Goal: Contribute content: Add original content to the website for others to see

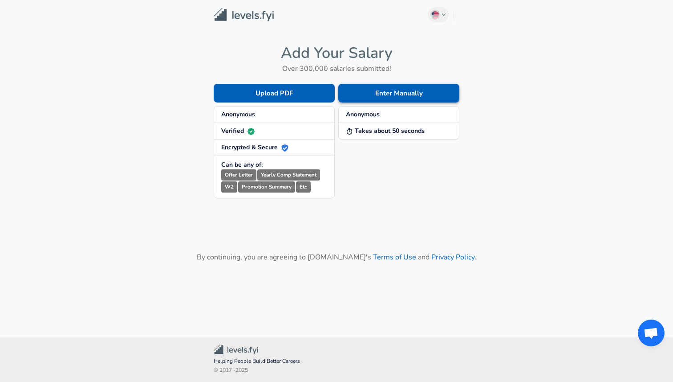
click at [380, 87] on button "Enter Manually" at bounding box center [398, 93] width 121 height 19
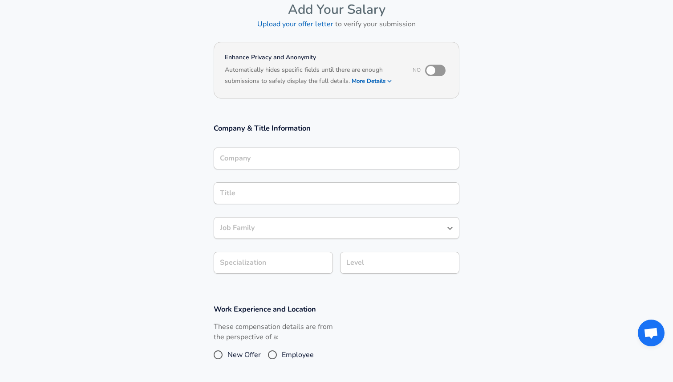
scroll to position [55, 0]
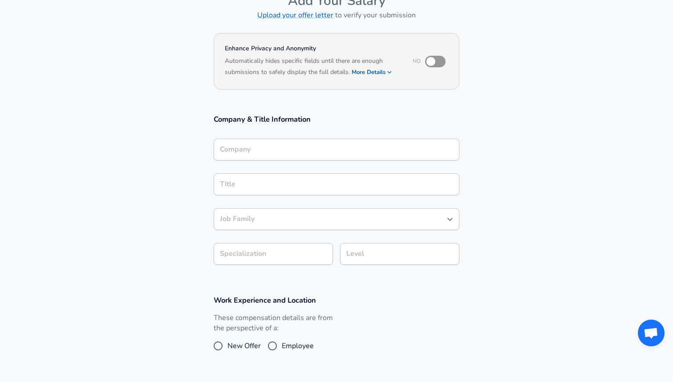
click at [267, 156] on input "Company" at bounding box center [337, 149] width 238 height 14
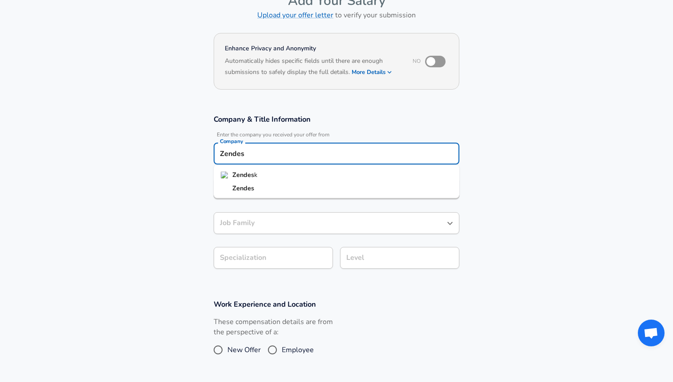
click at [262, 175] on li "Zendes k" at bounding box center [337, 174] width 246 height 13
type input "Zendesk"
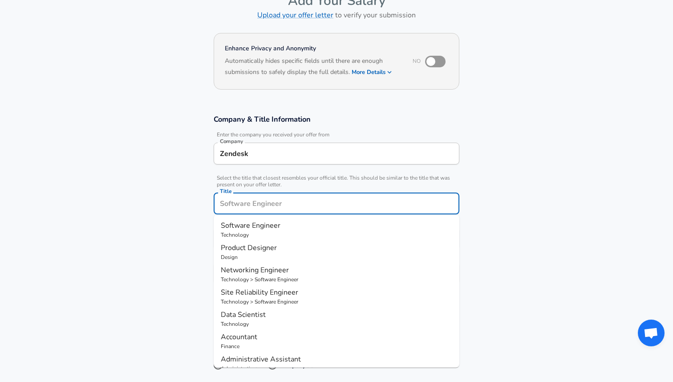
click at [263, 194] on div "Title" at bounding box center [337, 203] width 246 height 22
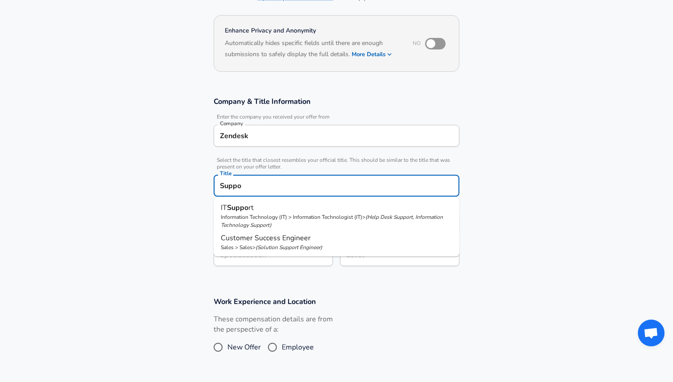
click at [289, 190] on input "Suppo" at bounding box center [337, 186] width 238 height 14
type input "Support Agent"
click at [531, 208] on section "Company & Title Information Enter the company you received your offer from Comp…" at bounding box center [336, 186] width 673 height 200
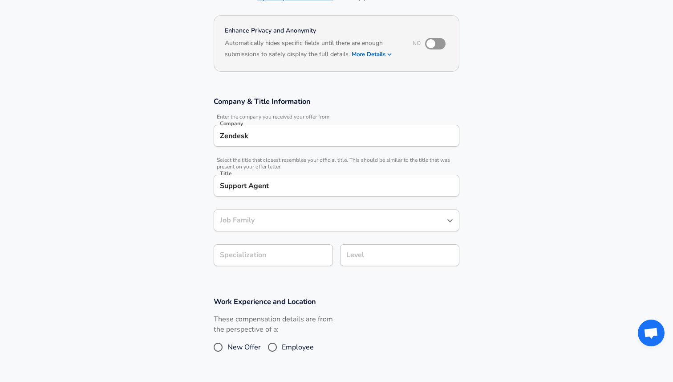
click at [337, 225] on div "Job Family" at bounding box center [337, 220] width 246 height 22
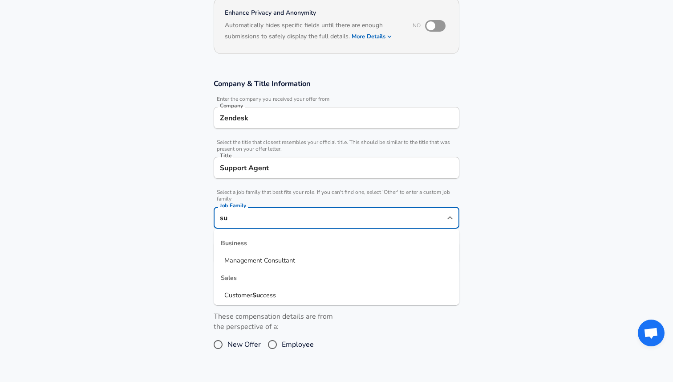
type input "s"
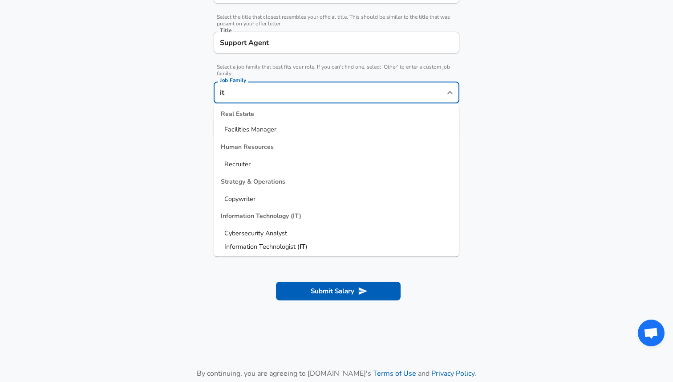
scroll to position [222, 0]
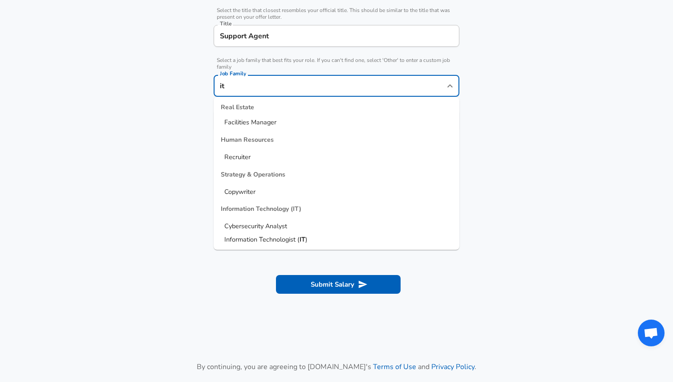
click at [275, 238] on span "Information Technologist (" at bounding box center [261, 239] width 75 height 9
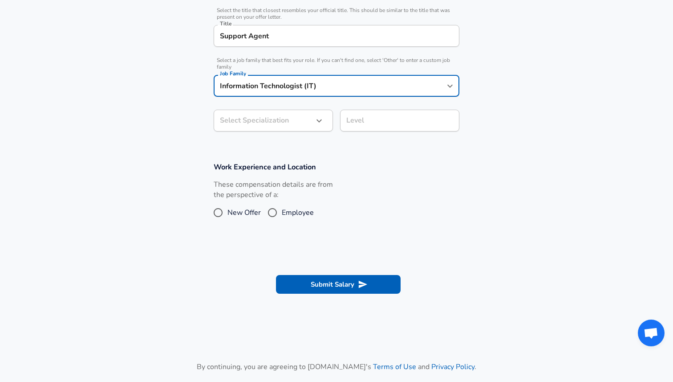
type input "Information Technologist (IT)"
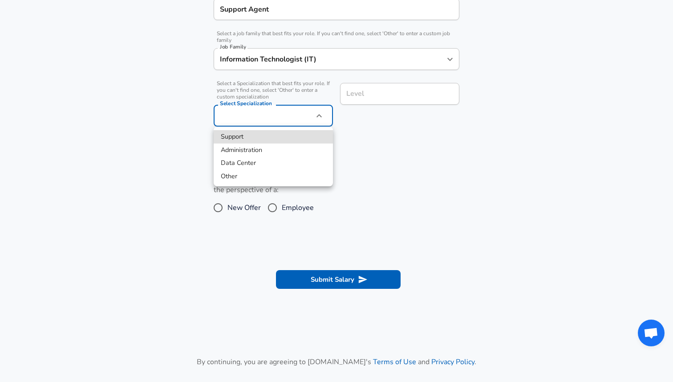
click at [409, 128] on div at bounding box center [336, 191] width 673 height 382
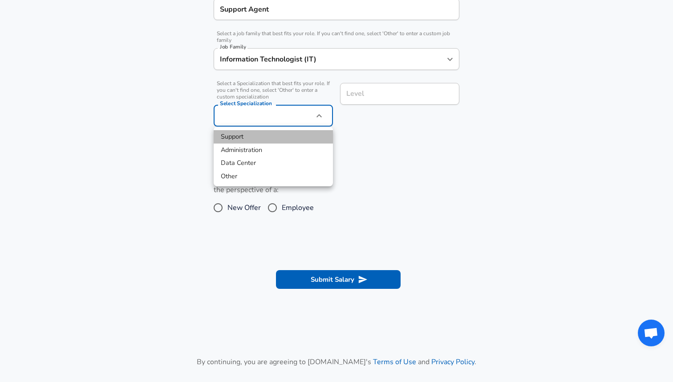
click at [265, 136] on li "Support" at bounding box center [273, 136] width 119 height 13
type input "Support"
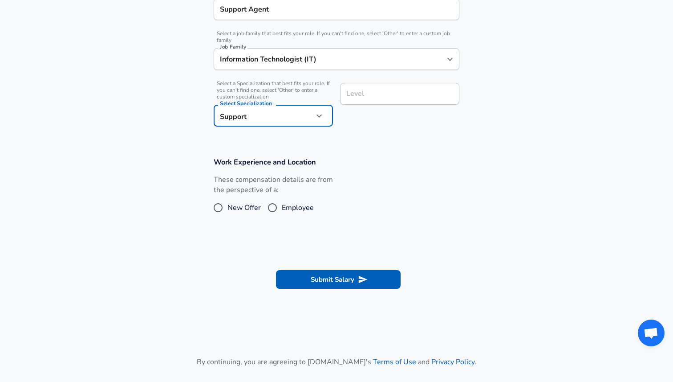
click at [382, 95] on input "Level" at bounding box center [399, 94] width 111 height 14
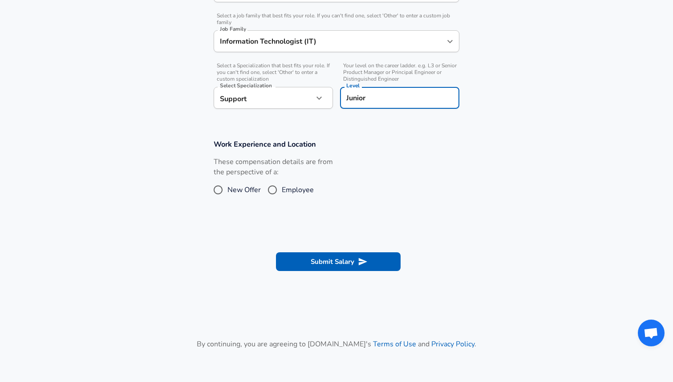
type input "Junior"
click at [404, 132] on section "Work Experience and Location These compensation details are from the perspectiv…" at bounding box center [336, 173] width 673 height 89
click at [240, 188] on span "New Offer" at bounding box center [244, 189] width 33 height 11
click at [228, 188] on input "New Offer" at bounding box center [218, 190] width 19 height 14
radio input "true"
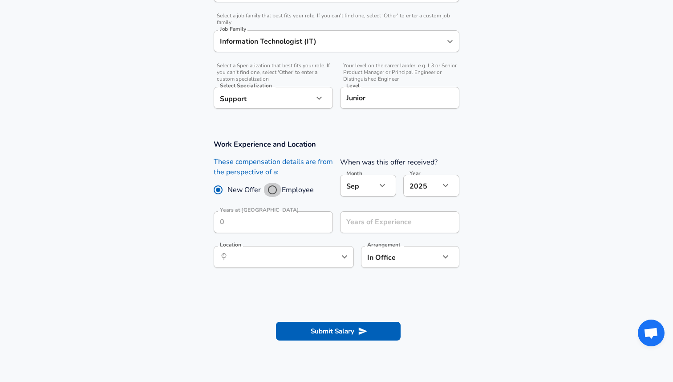
click at [281, 193] on input "Employee" at bounding box center [272, 190] width 19 height 14
radio input "true"
click at [236, 193] on span "New Offer" at bounding box center [244, 189] width 33 height 11
click at [228, 193] on input "New Offer" at bounding box center [218, 190] width 19 height 14
radio input "true"
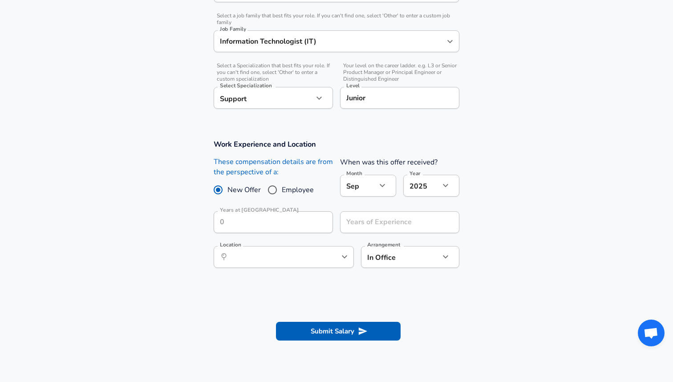
click at [286, 195] on label "Employee" at bounding box center [288, 190] width 51 height 14
click at [282, 195] on input "Employee" at bounding box center [272, 190] width 19 height 14
radio input "true"
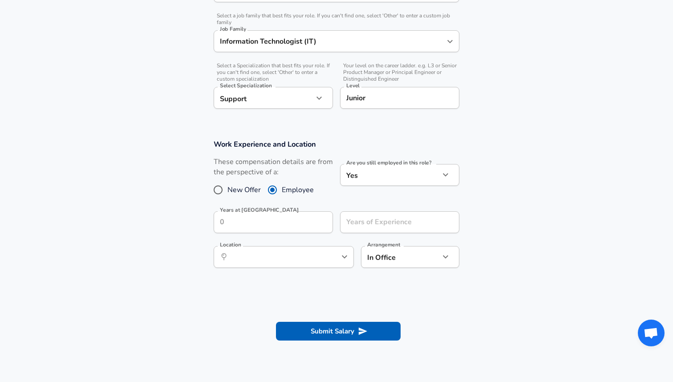
click at [247, 191] on span "New Offer" at bounding box center [244, 189] width 33 height 11
click at [228, 191] on input "New Offer" at bounding box center [218, 190] width 19 height 14
radio input "true"
radio input "false"
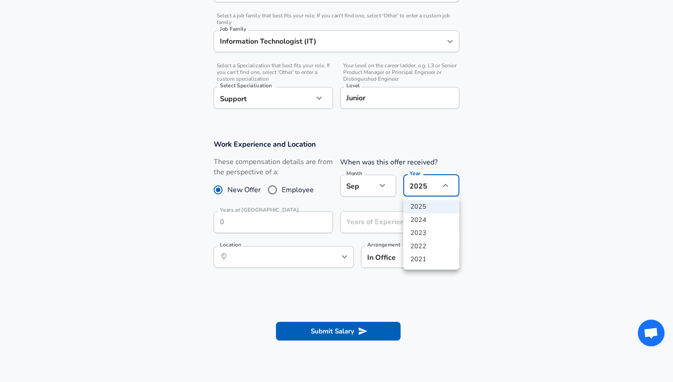
click at [499, 186] on div at bounding box center [336, 191] width 673 height 382
click at [283, 247] on div "​ Location" at bounding box center [284, 257] width 140 height 22
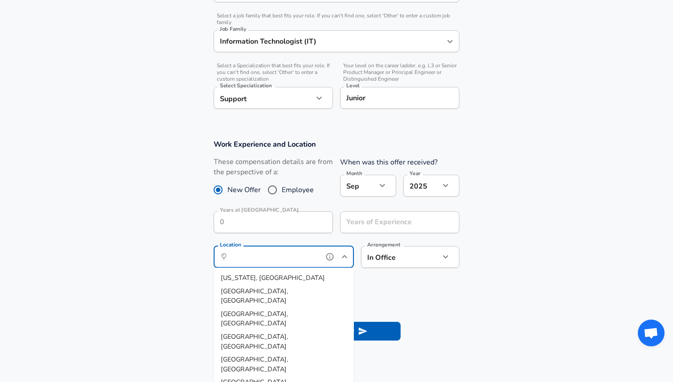
click at [278, 277] on li "[US_STATE], [GEOGRAPHIC_DATA]" at bounding box center [284, 277] width 140 height 13
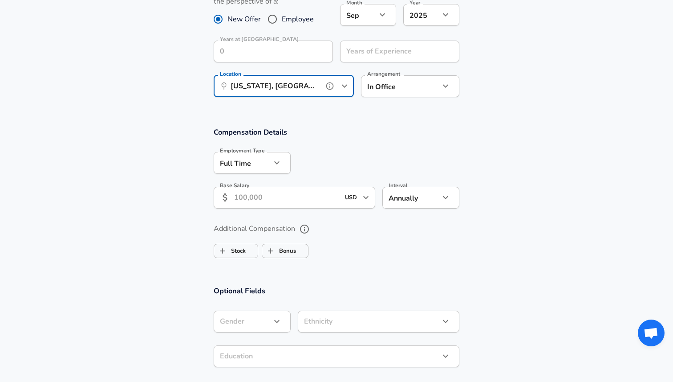
scroll to position [439, 0]
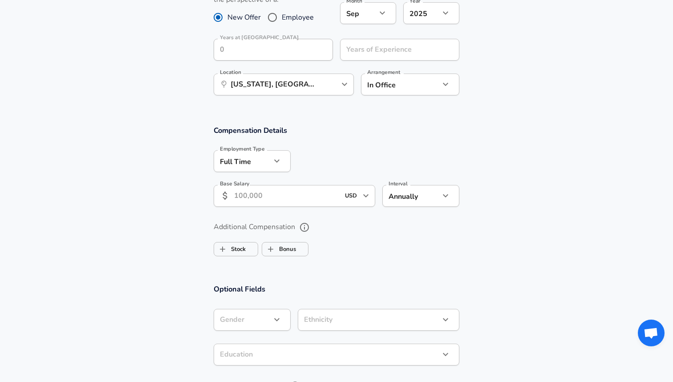
click at [259, 195] on input "Base Salary" at bounding box center [287, 196] width 106 height 22
click at [294, 83] on input "[US_STATE], [GEOGRAPHIC_DATA]" at bounding box center [273, 84] width 91 height 14
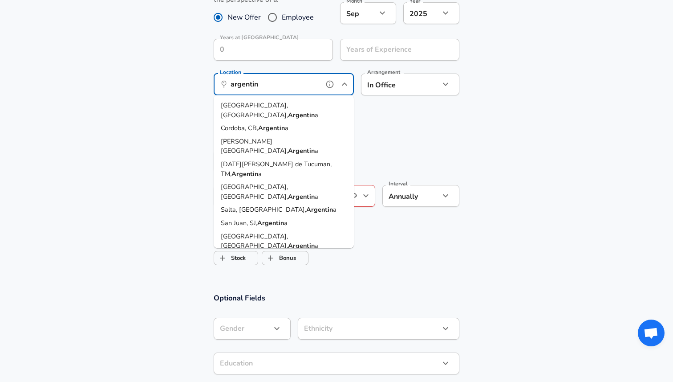
click at [288, 110] on strong "Argentin" at bounding box center [301, 114] width 27 height 9
type input "[GEOGRAPHIC_DATA], [GEOGRAPHIC_DATA], [GEOGRAPHIC_DATA]"
type input "ARS"
type input "monthly"
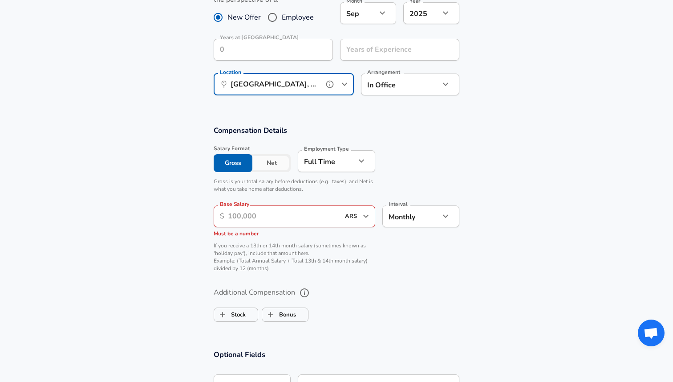
type input "[GEOGRAPHIC_DATA], [GEOGRAPHIC_DATA], [GEOGRAPHIC_DATA]"
click at [262, 213] on input "Base Salary" at bounding box center [284, 216] width 112 height 22
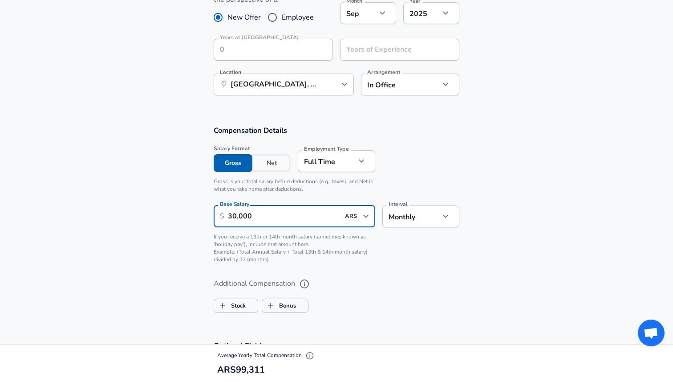
type input "30,000"
click at [366, 290] on label "Additional Compensation" at bounding box center [337, 283] width 246 height 15
click at [312, 290] on button "Additional Compensation" at bounding box center [304, 283] width 15 height 15
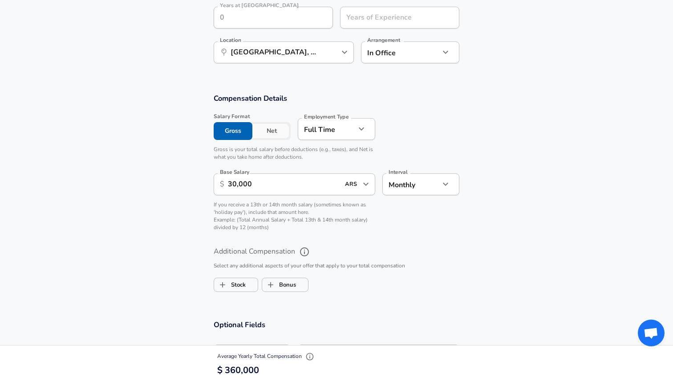
scroll to position [472, 0]
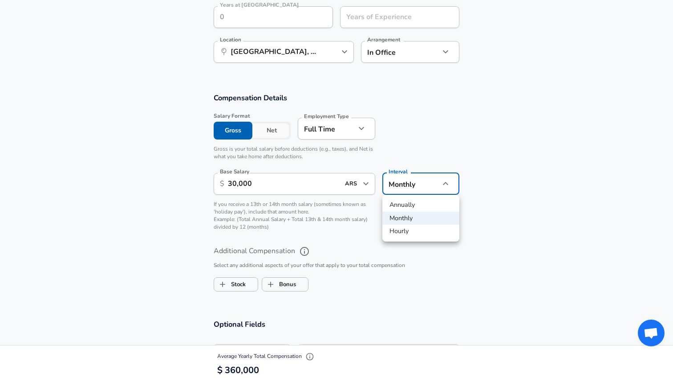
click at [368, 183] on div at bounding box center [336, 191] width 673 height 382
click at [364, 183] on icon "Open" at bounding box center [365, 183] width 5 height 3
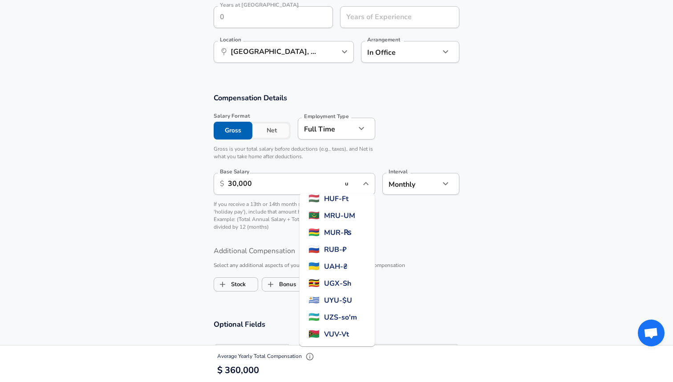
scroll to position [0, 0]
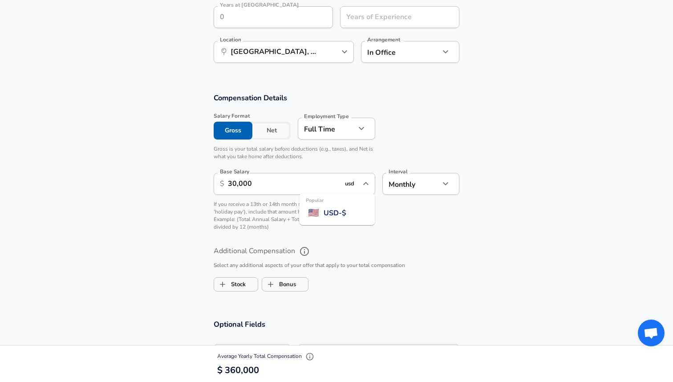
click at [316, 210] on span "🇺🇸" at bounding box center [313, 212] width 11 height 13
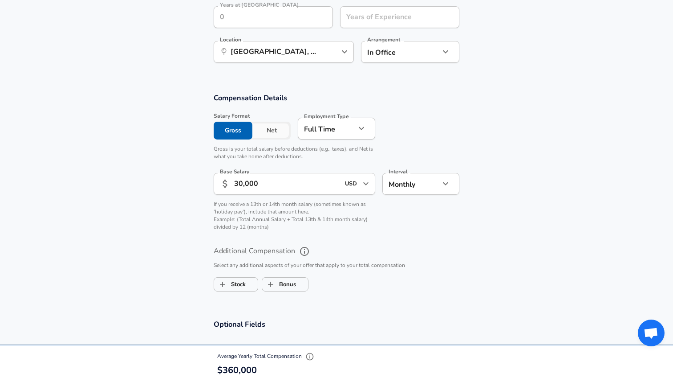
type input "USD"
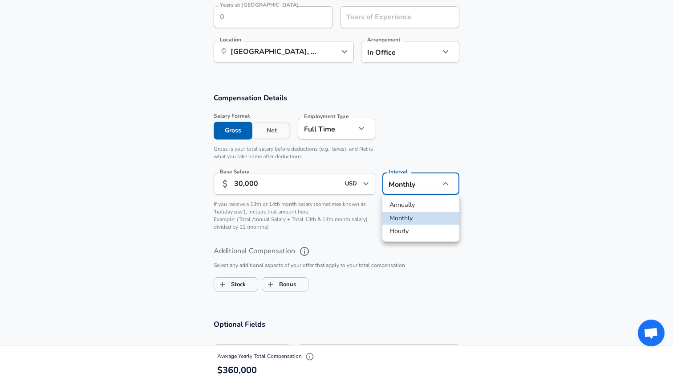
click at [408, 202] on li "Annually" at bounding box center [421, 204] width 77 height 13
type input "yearly"
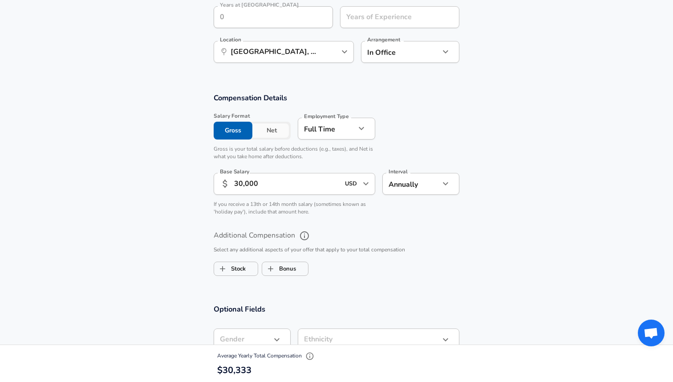
click at [462, 232] on div "Additional Compensation Select any additional aspects of your offer that apply …" at bounding box center [336, 250] width 267 height 58
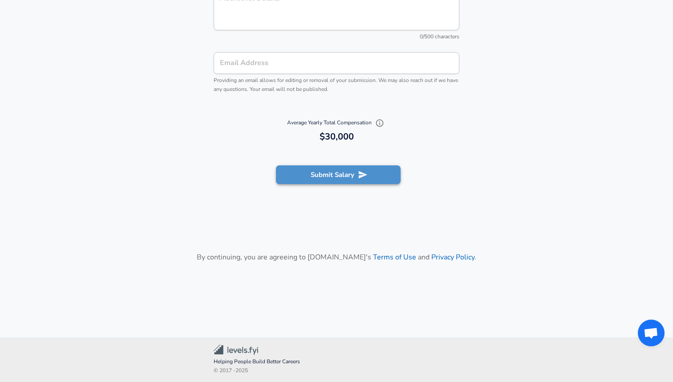
click at [337, 174] on button "Submit Salary" at bounding box center [338, 174] width 125 height 19
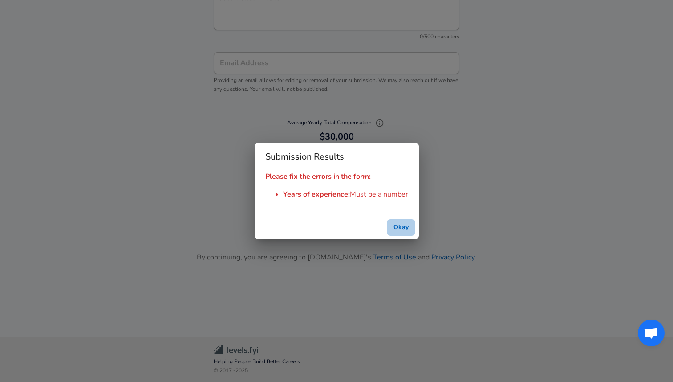
click at [399, 229] on button "Okay" at bounding box center [401, 227] width 28 height 16
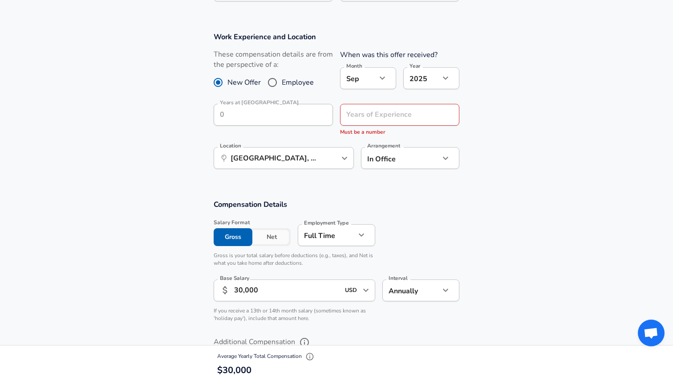
scroll to position [371, 0]
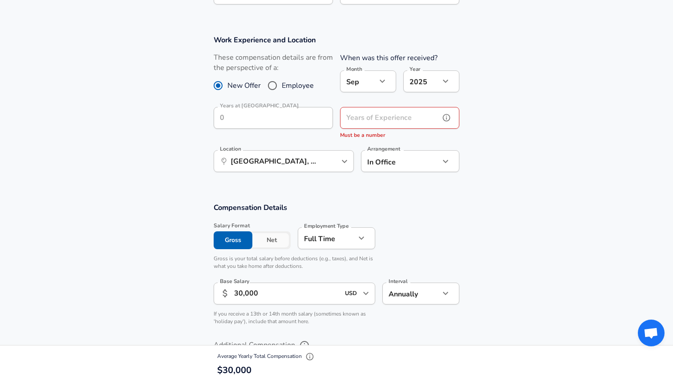
click at [363, 116] on input "Years of Experience" at bounding box center [390, 118] width 100 height 22
type input "3"
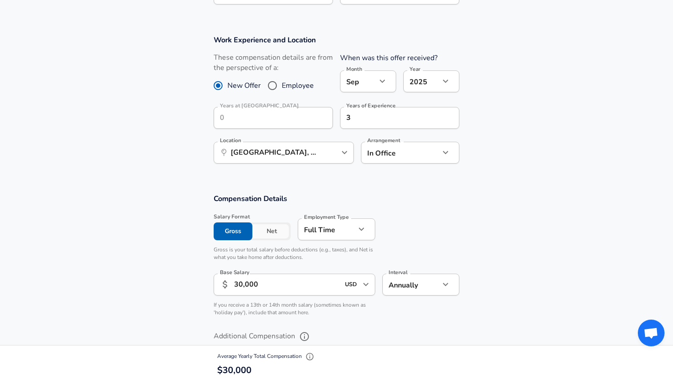
click at [498, 166] on section "Work Experience and Location These compensation details are from the perspectiv…" at bounding box center [336, 103] width 673 height 159
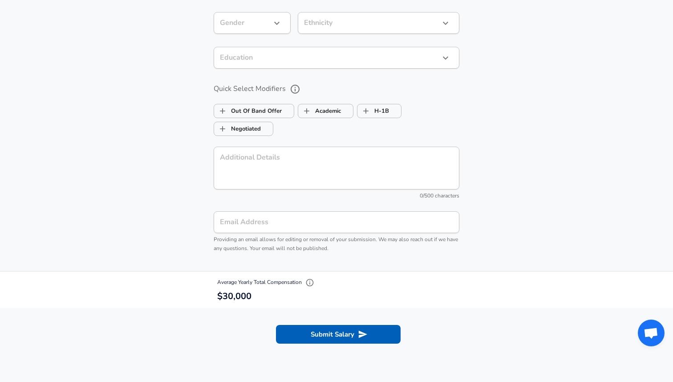
scroll to position [810, 0]
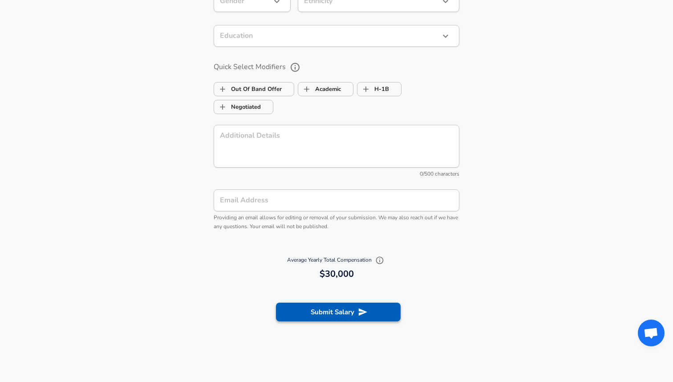
click at [351, 306] on button "Submit Salary" at bounding box center [338, 311] width 125 height 19
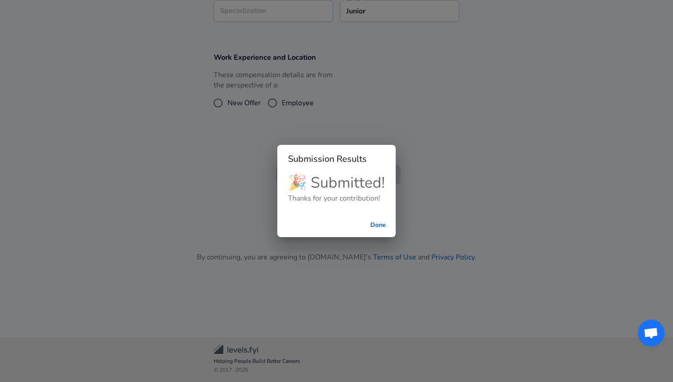
scroll to position [160, 0]
